Goal: Task Accomplishment & Management: Manage account settings

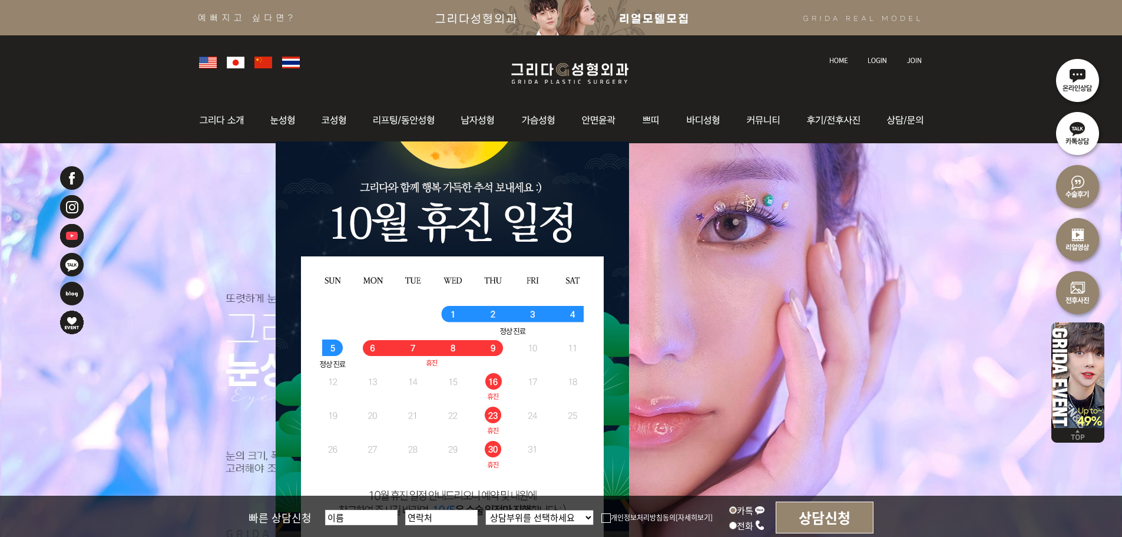
click at [873, 58] on img at bounding box center [876, 60] width 19 height 6
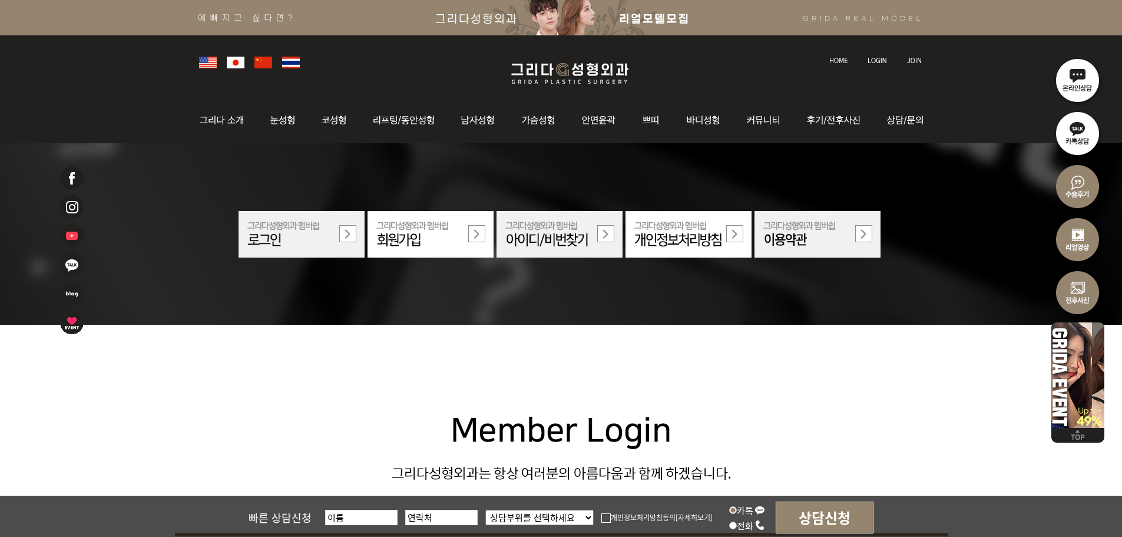
scroll to position [294, 0]
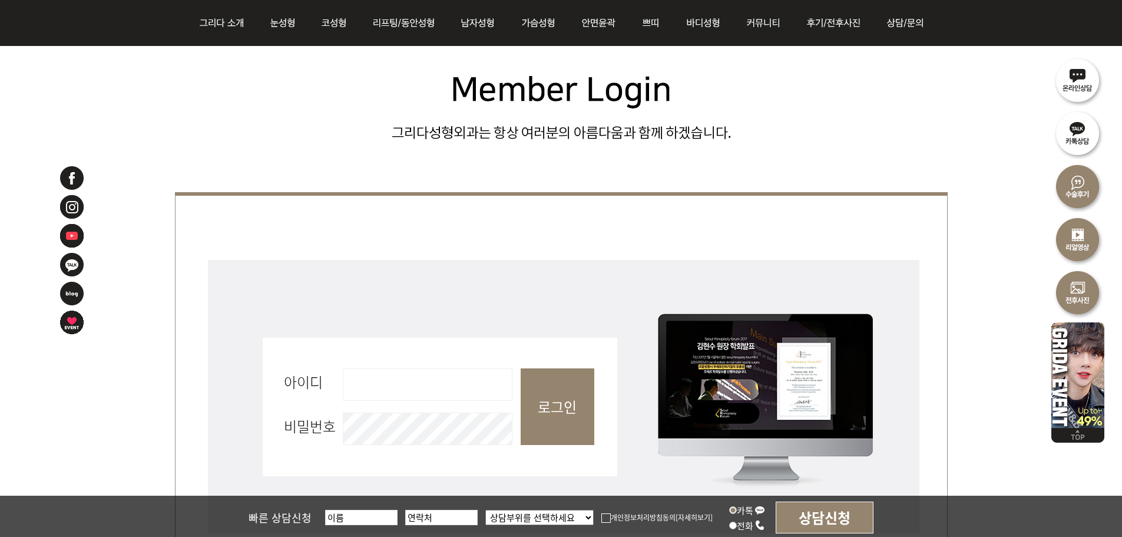
click at [434, 372] on input "아이디 필수" at bounding box center [428, 384] width 170 height 32
type input "admin"
click at [547, 409] on input "로그인" at bounding box center [558, 406] width 74 height 77
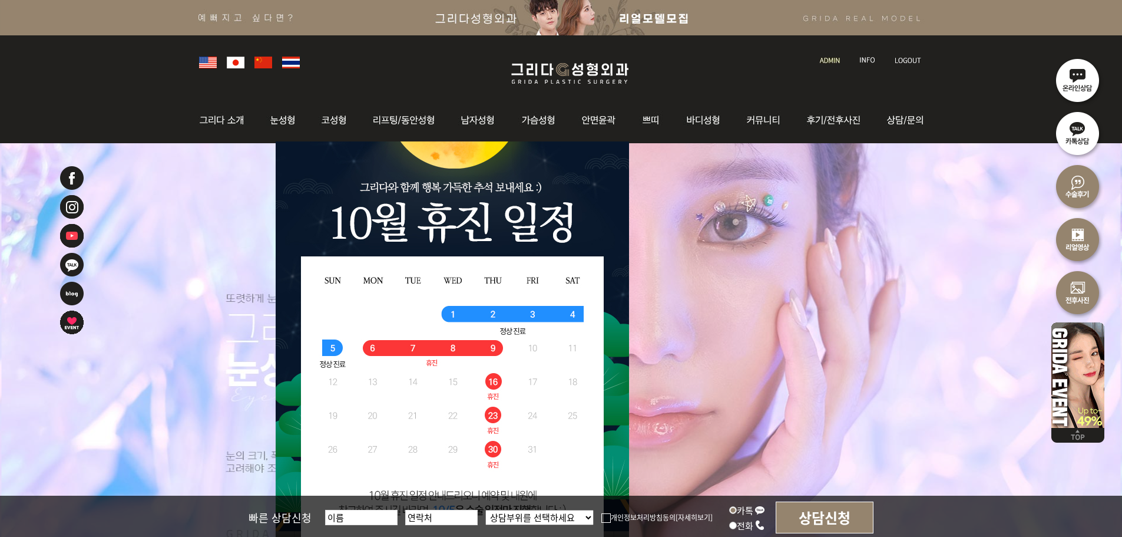
click at [843, 53] on link at bounding box center [831, 49] width 34 height 16
